Goal: Download file/media

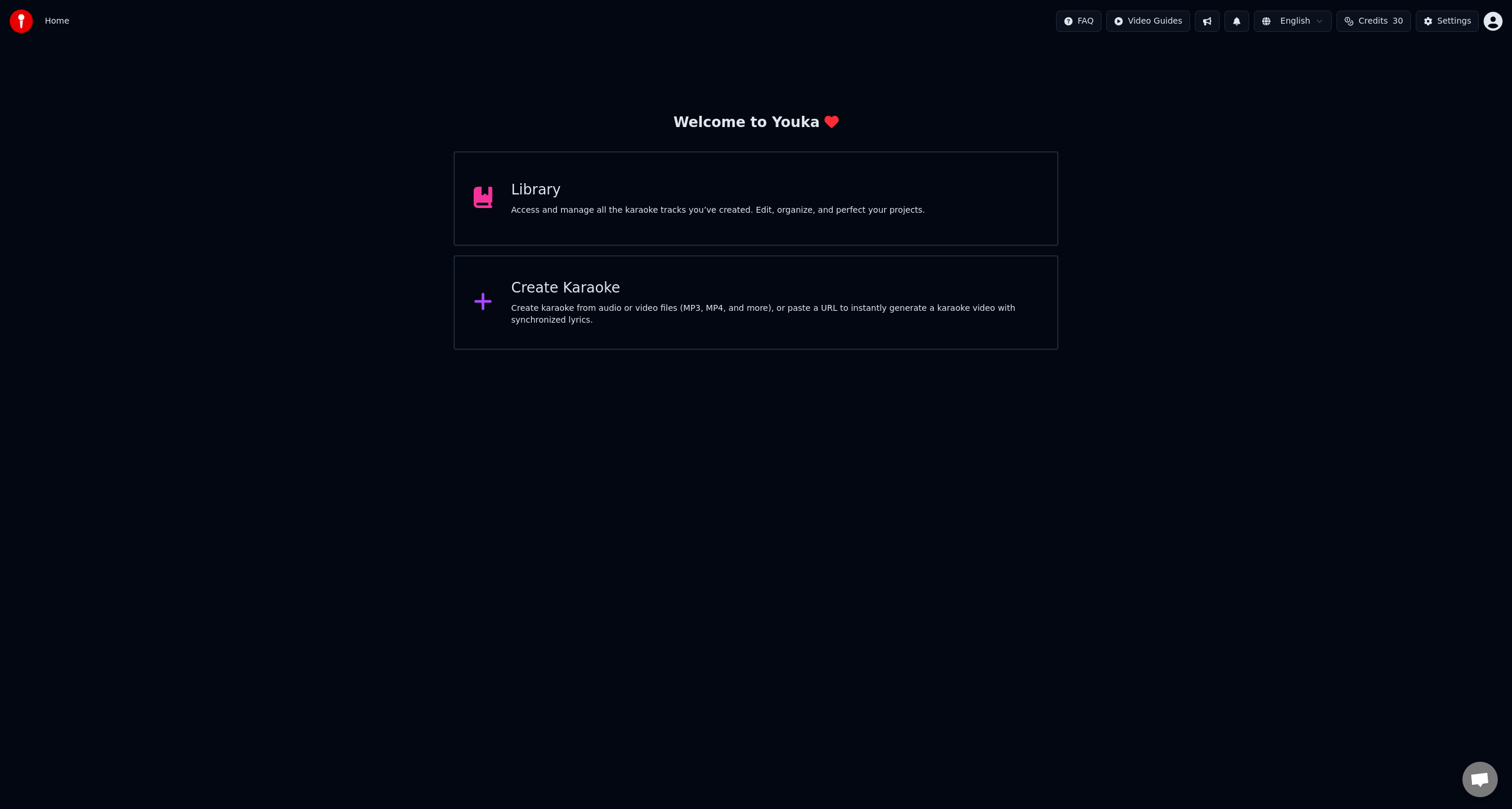
click at [547, 207] on div "Access and manage all the karaoke tracks you’ve created. Edit, organize, and pe…" at bounding box center [718, 211] width 414 height 12
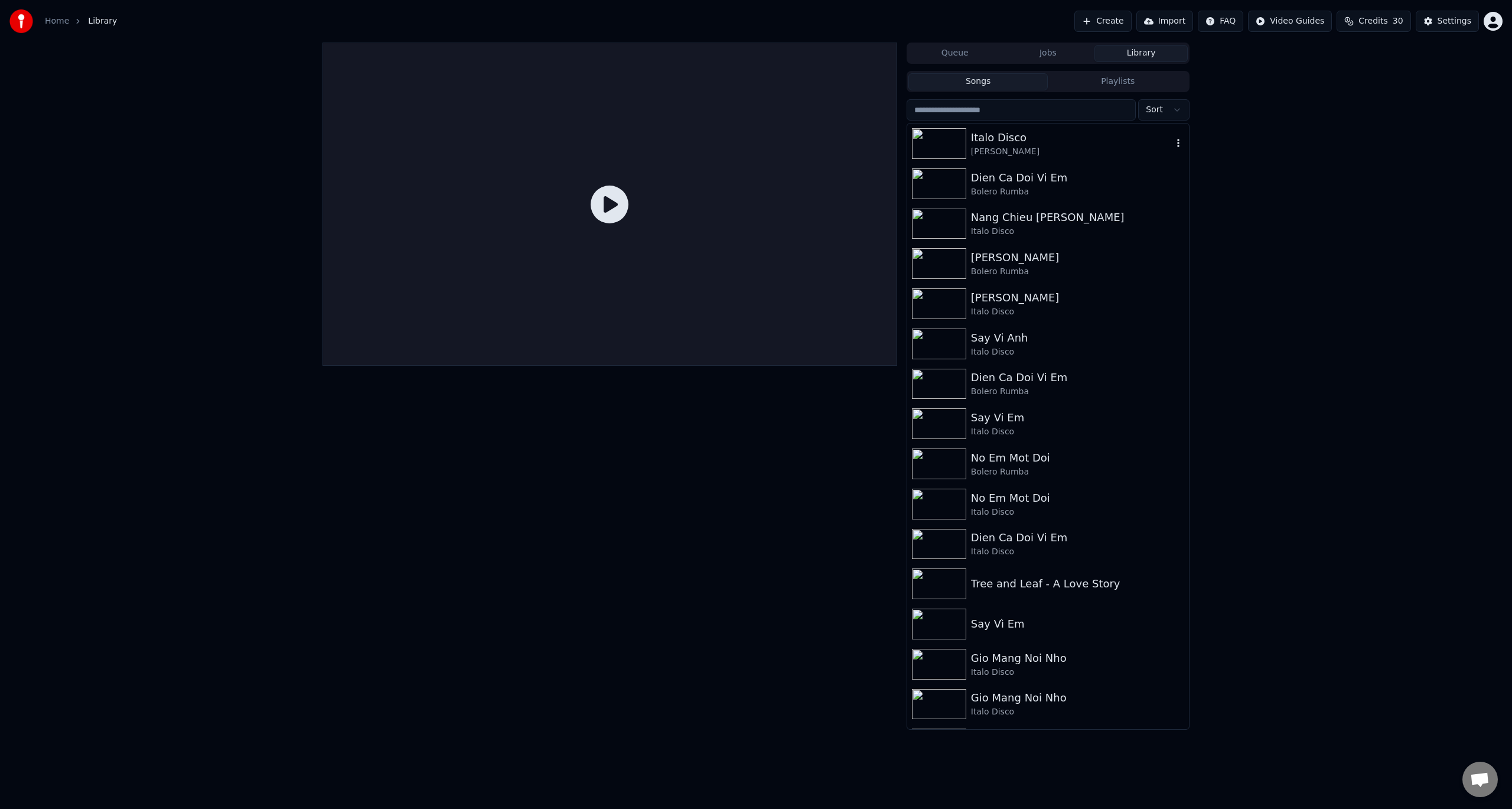
click at [1019, 141] on div "Italo Disco" at bounding box center [1071, 137] width 202 height 17
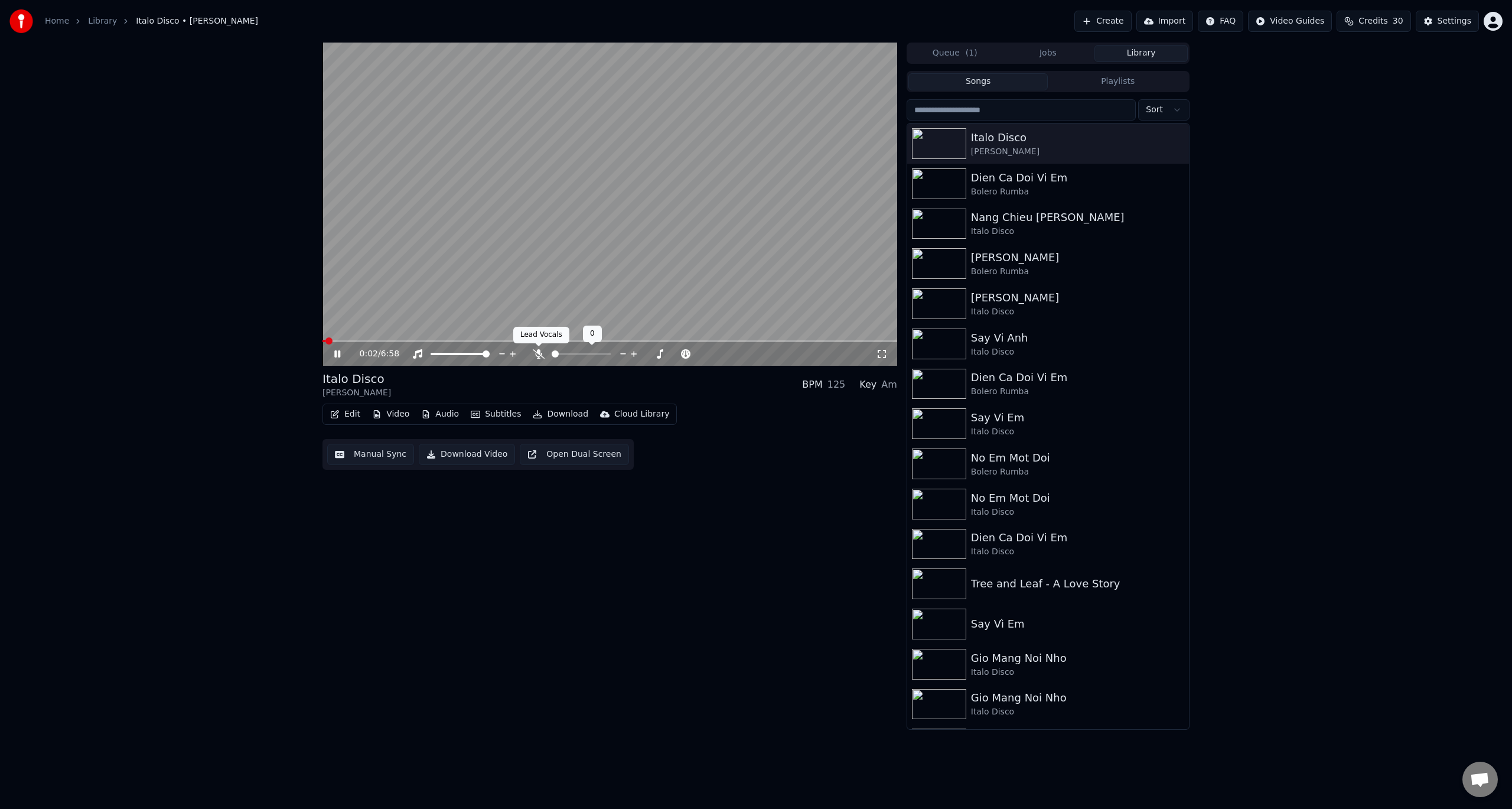
click at [536, 354] on icon at bounding box center [538, 354] width 12 height 10
click at [336, 355] on icon at bounding box center [337, 354] width 6 height 7
click at [562, 355] on icon at bounding box center [565, 354] width 12 height 10
click at [563, 354] on icon at bounding box center [565, 354] width 12 height 10
click at [560, 356] on icon at bounding box center [565, 354] width 12 height 10
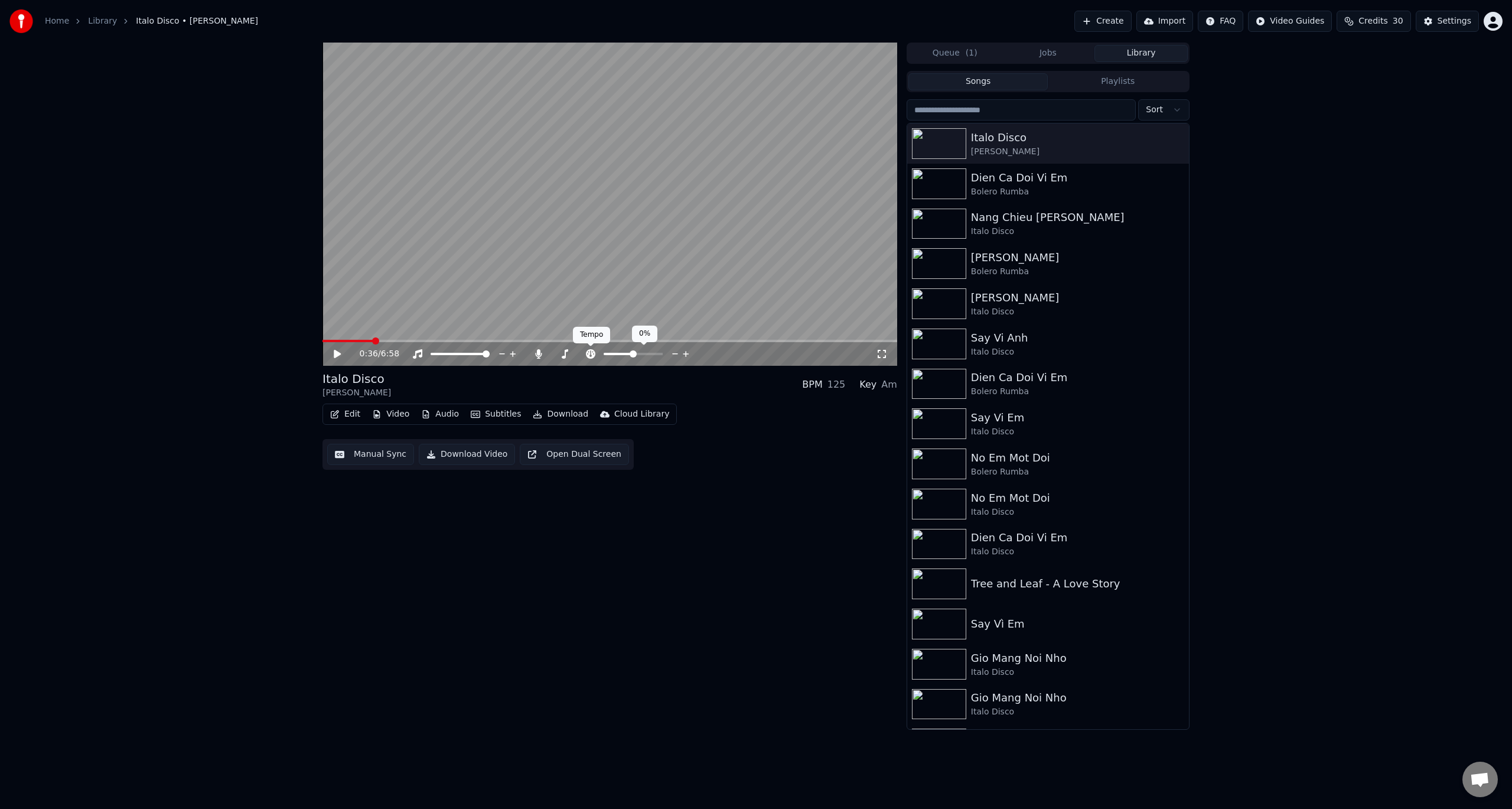
click at [592, 348] on span at bounding box center [590, 346] width 6 height 6
click at [566, 354] on icon at bounding box center [565, 354] width 12 height 10
click at [565, 351] on icon at bounding box center [565, 354] width 7 height 10
click at [686, 353] on icon at bounding box center [686, 354] width 6 height 6
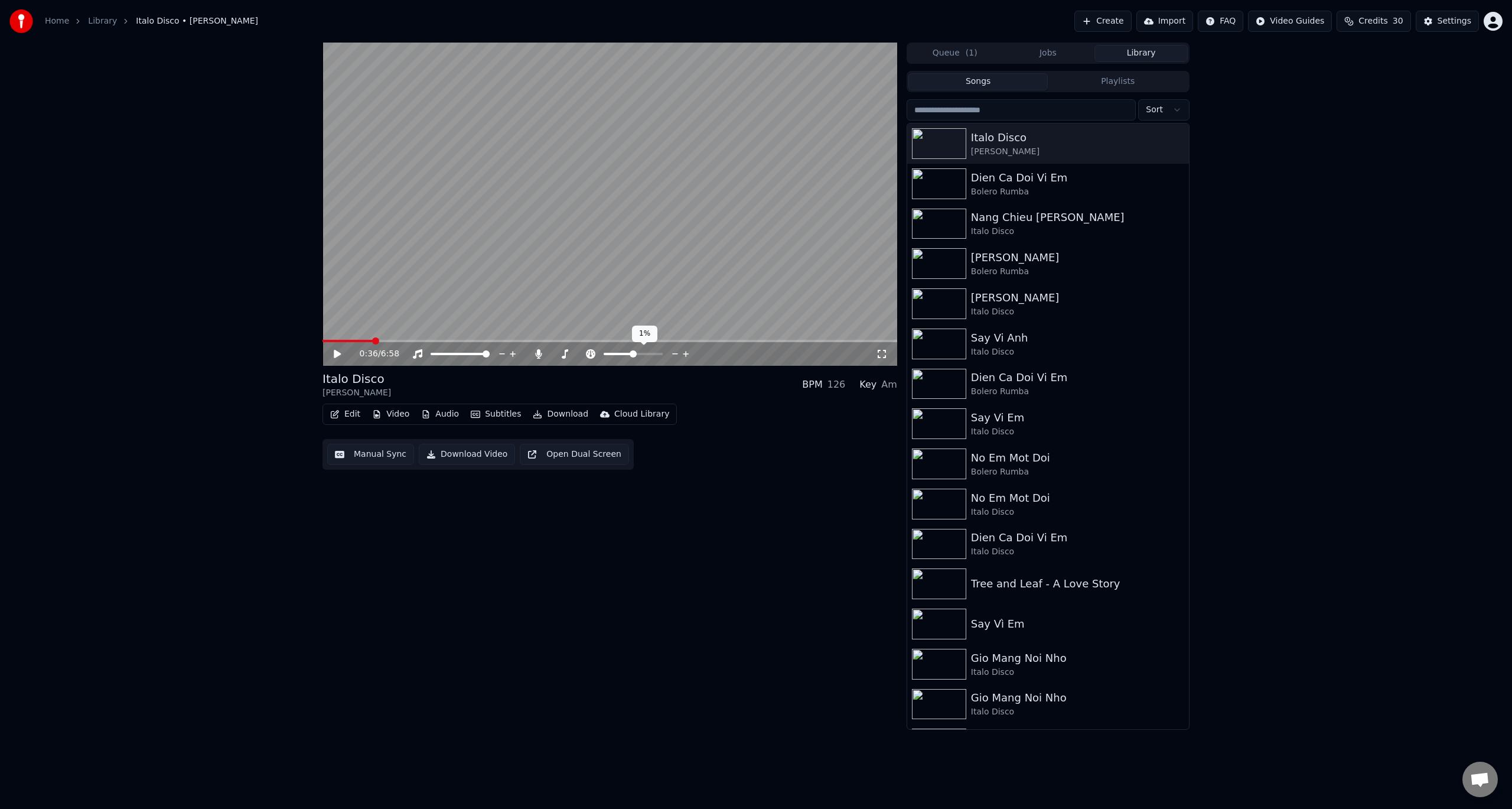
click at [672, 352] on icon at bounding box center [675, 354] width 11 height 12
click at [672, 353] on icon at bounding box center [675, 354] width 11 height 12
click at [633, 354] on span at bounding box center [633, 354] width 7 height 7
click at [562, 354] on icon at bounding box center [565, 354] width 12 height 10
drag, startPoint x: 567, startPoint y: 354, endPoint x: 565, endPoint y: 346, distance: 8.2
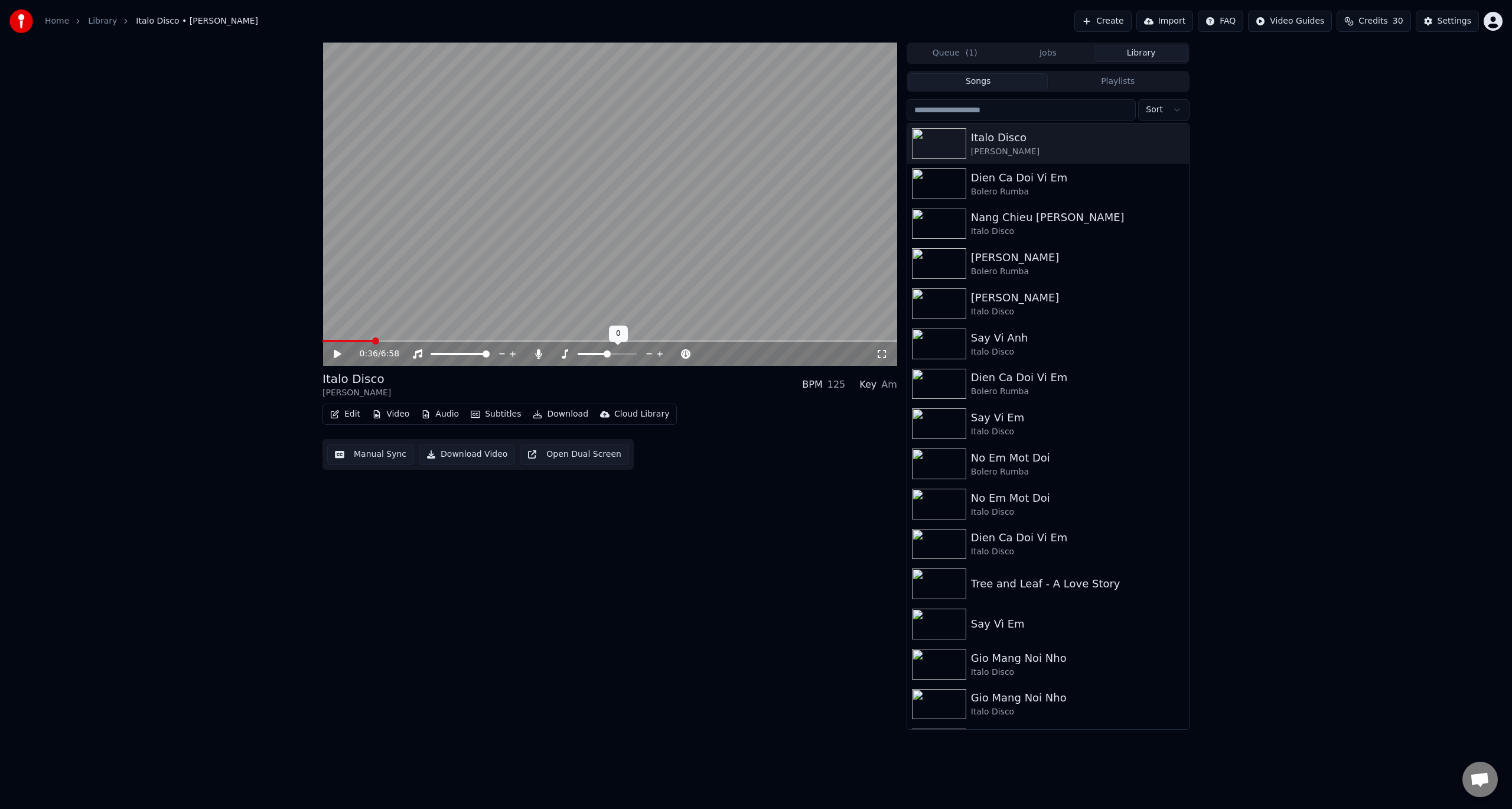
click at [565, 349] on icon at bounding box center [565, 354] width 12 height 10
click at [566, 352] on icon at bounding box center [565, 354] width 12 height 10
click at [333, 337] on span at bounding box center [337, 341] width 7 height 7
click at [563, 353] on icon at bounding box center [565, 354] width 12 height 10
click at [564, 338] on icon at bounding box center [563, 342] width 8 height 8
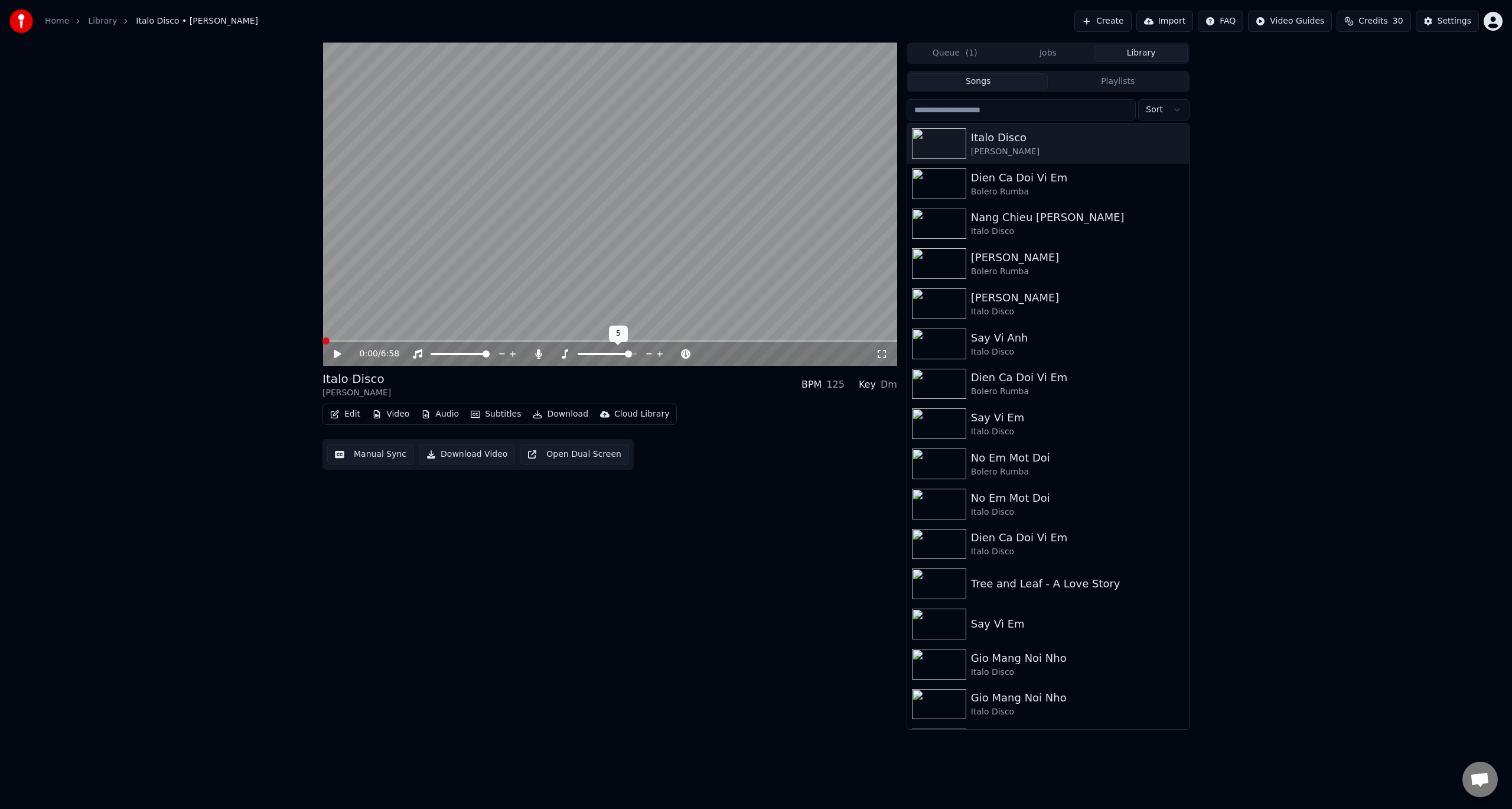
click at [630, 355] on span at bounding box center [628, 354] width 7 height 7
click at [336, 356] on icon at bounding box center [337, 354] width 7 height 8
click at [538, 355] on icon at bounding box center [538, 354] width 7 height 10
click at [334, 355] on icon at bounding box center [346, 354] width 28 height 10
click at [323, 345] on span at bounding box center [326, 341] width 7 height 7
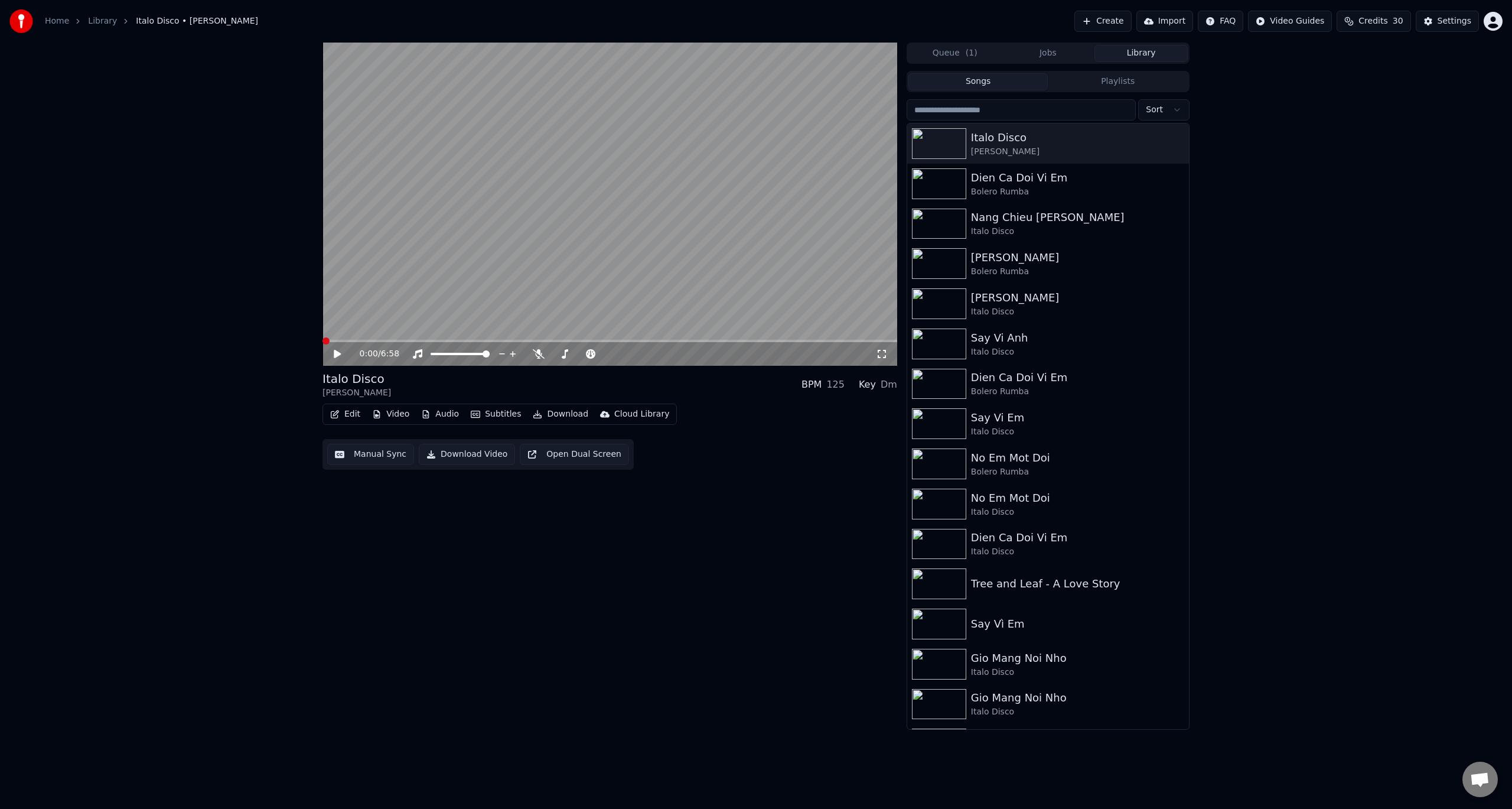
click at [479, 455] on button "Download Video" at bounding box center [466, 454] width 96 height 21
